Goal: Information Seeking & Learning: Find contact information

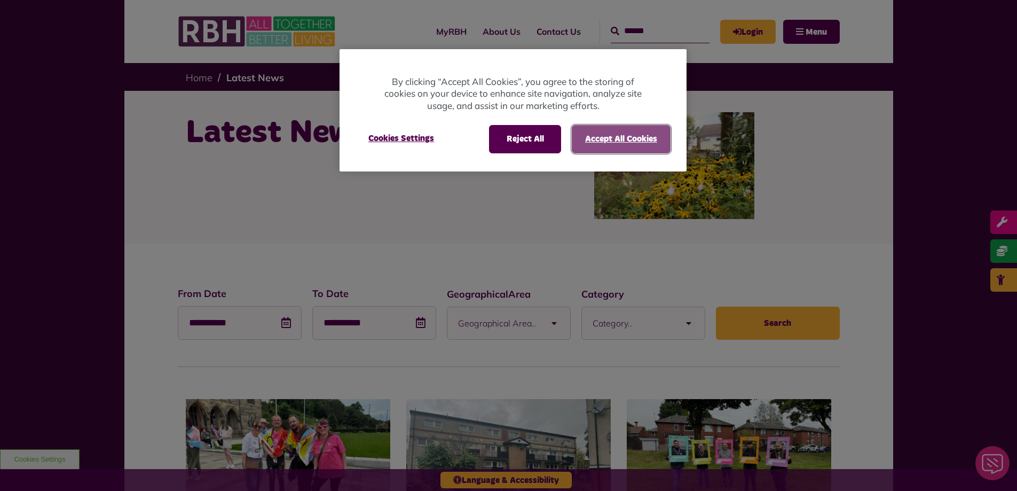
click at [617, 140] on button "Accept All Cookies" at bounding box center [621, 139] width 99 height 28
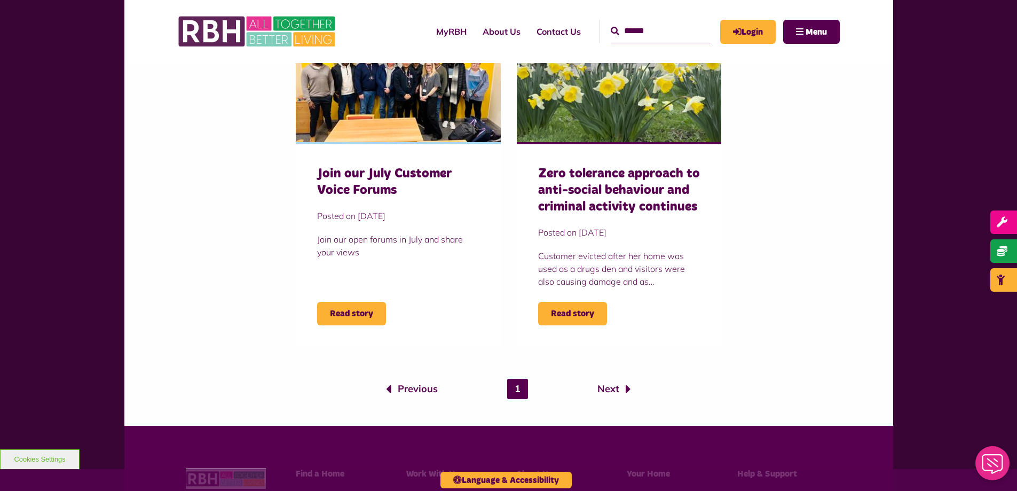
scroll to position [747, 0]
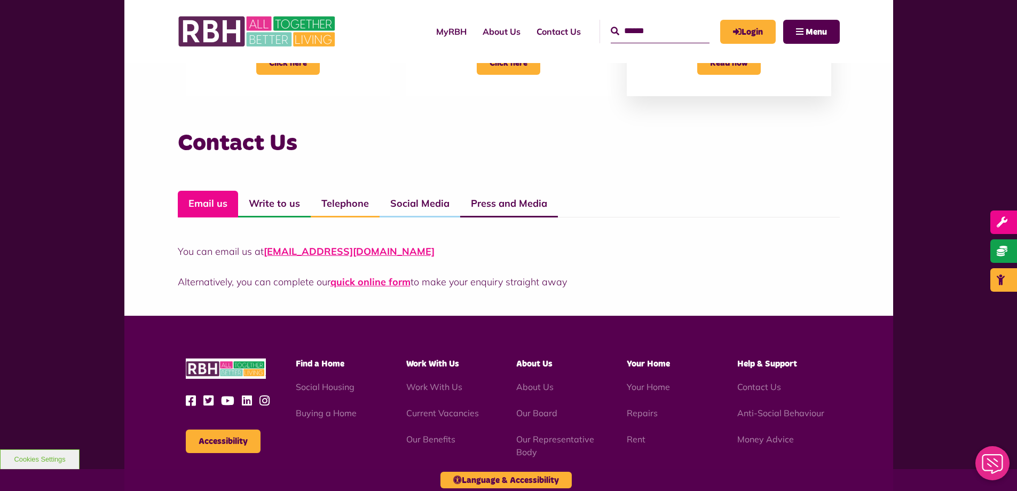
scroll to position [694, 0]
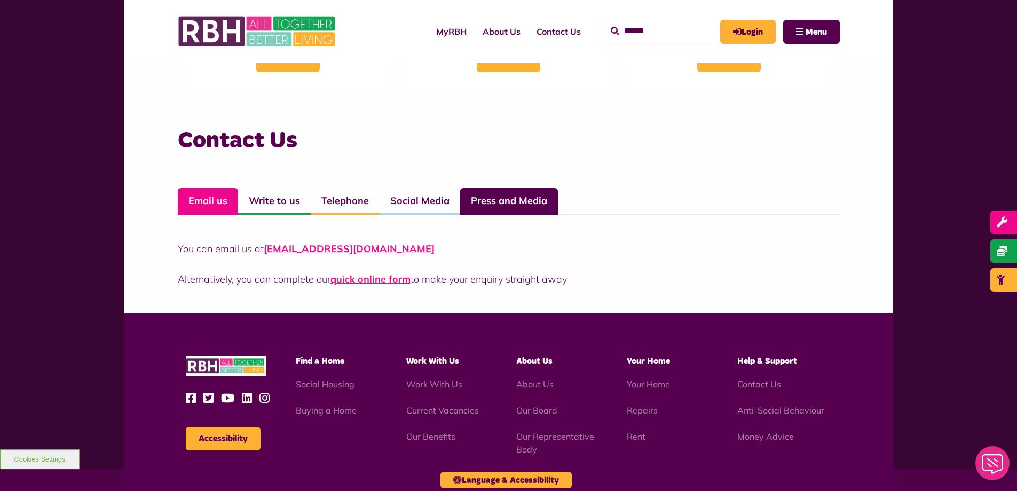
click at [520, 202] on link "Press and Media" at bounding box center [509, 201] width 98 height 27
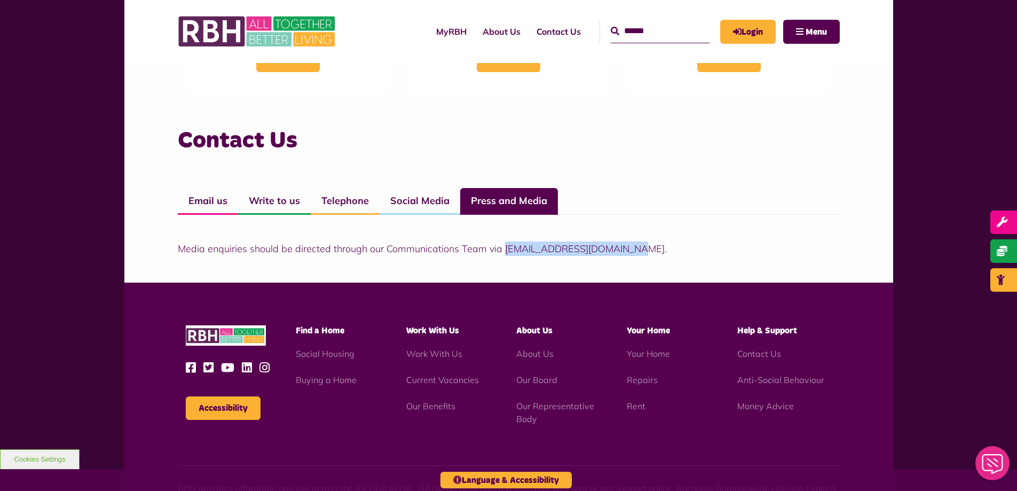
drag, startPoint x: 502, startPoint y: 253, endPoint x: 625, endPoint y: 254, distance: 122.3
click at [625, 254] on p "Media enquiries should be directed through our Communications Team via [EMAIL_A…" at bounding box center [509, 248] width 662 height 14
copy p "[EMAIL_ADDRESS][DOMAIN_NAME]"
